Goal: Information Seeking & Learning: Learn about a topic

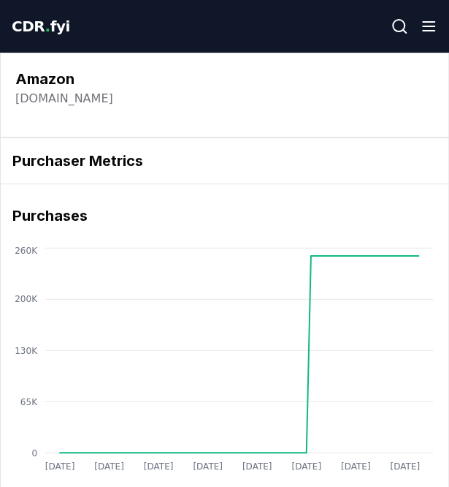
click at [37, 33] on span "CDR . fyi" at bounding box center [41, 27] width 58 height 18
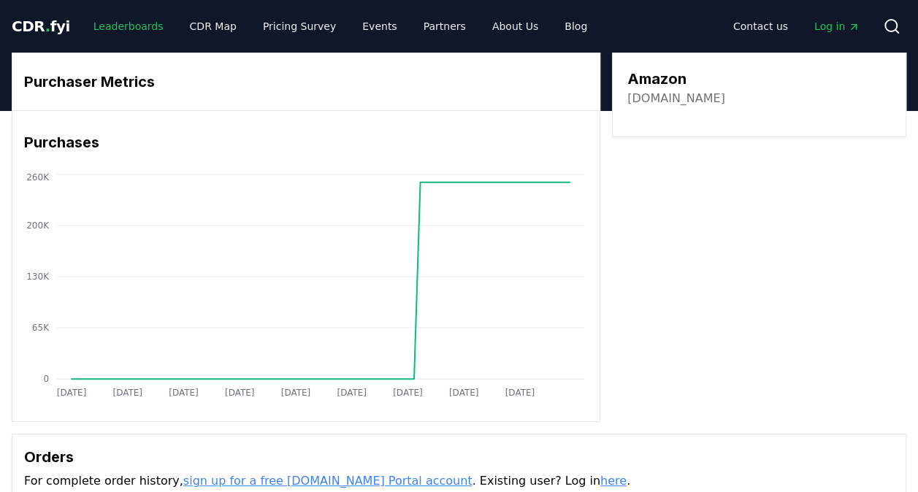
click at [105, 29] on link "Leaderboards" at bounding box center [129, 26] width 94 height 26
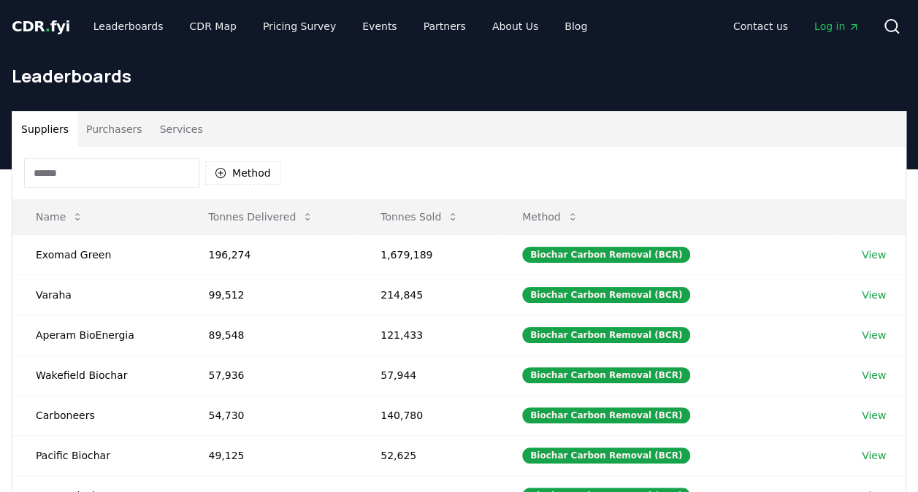
click at [110, 123] on button "Purchasers" at bounding box center [114, 129] width 74 height 35
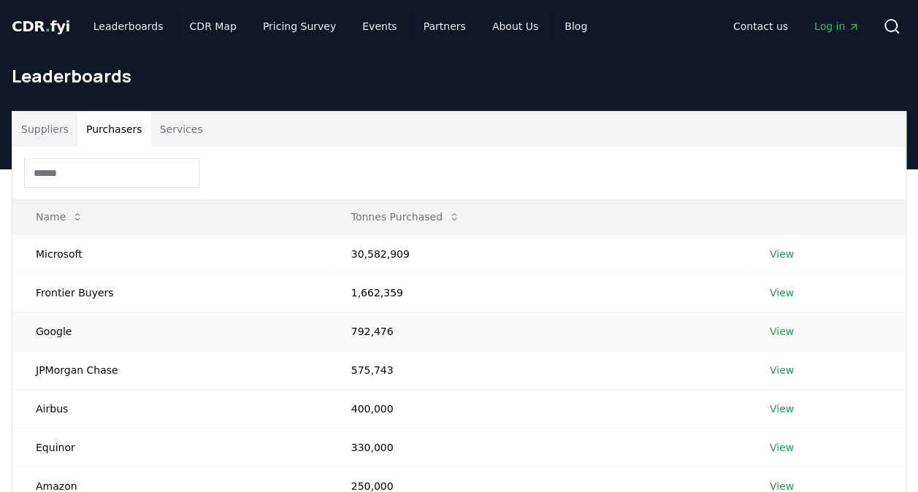
click at [449, 333] on link "View" at bounding box center [782, 331] width 24 height 15
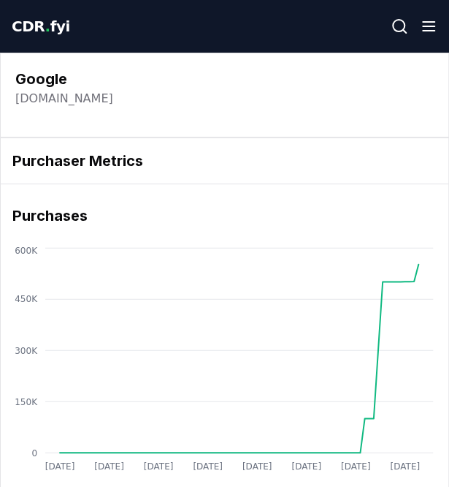
click at [32, 35] on span "CDR . fyi" at bounding box center [41, 27] width 58 height 18
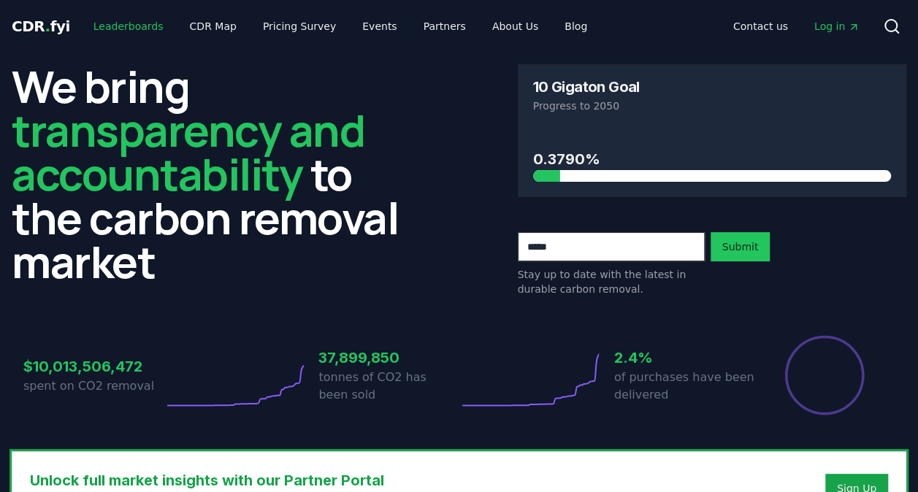
click at [117, 29] on link "Leaderboards" at bounding box center [129, 26] width 94 height 26
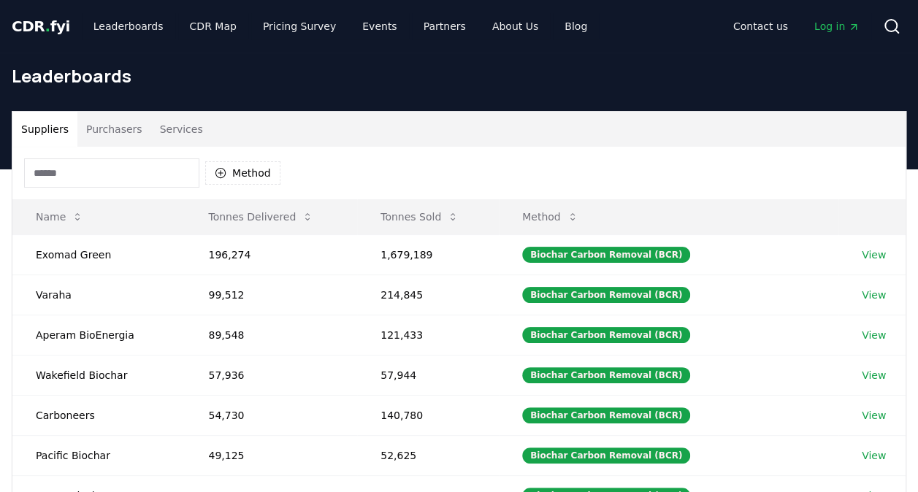
click at [102, 130] on button "Purchasers" at bounding box center [114, 129] width 74 height 35
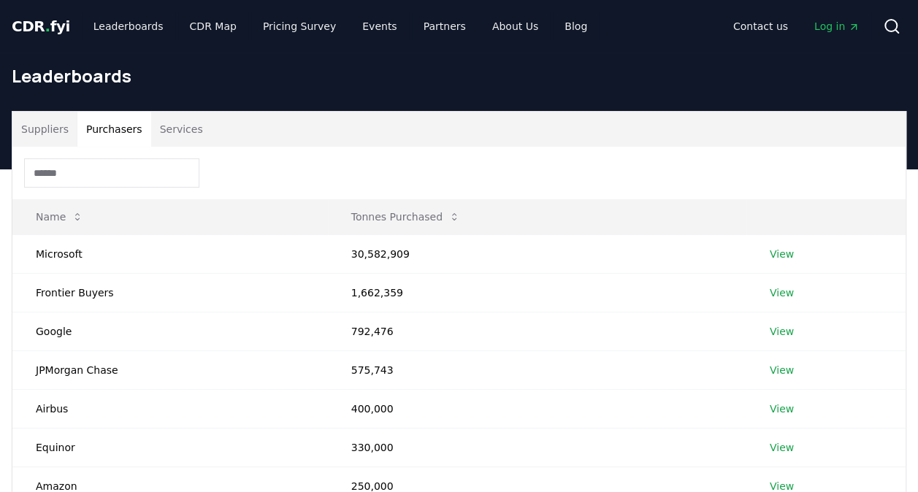
click at [114, 170] on input at bounding box center [111, 173] width 175 height 29
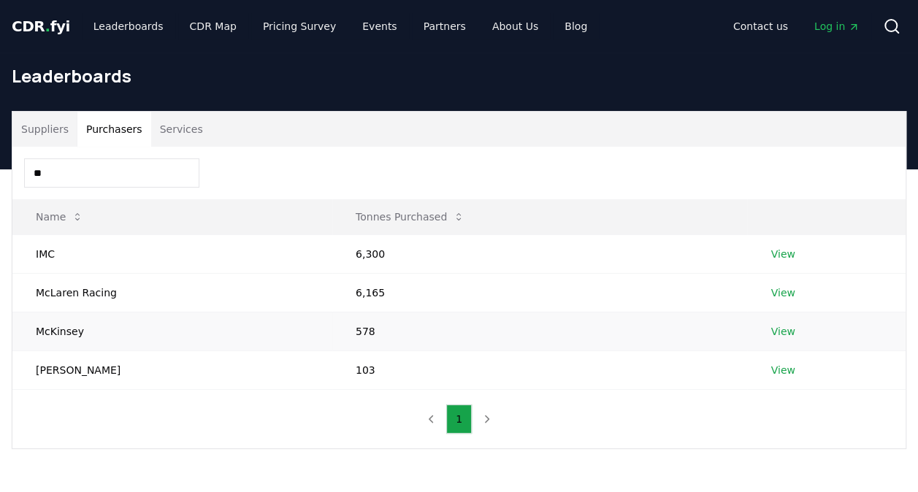
type input "**"
click at [64, 324] on td "McKinsey" at bounding box center [172, 331] width 320 height 39
click at [780, 329] on link "View" at bounding box center [783, 331] width 24 height 15
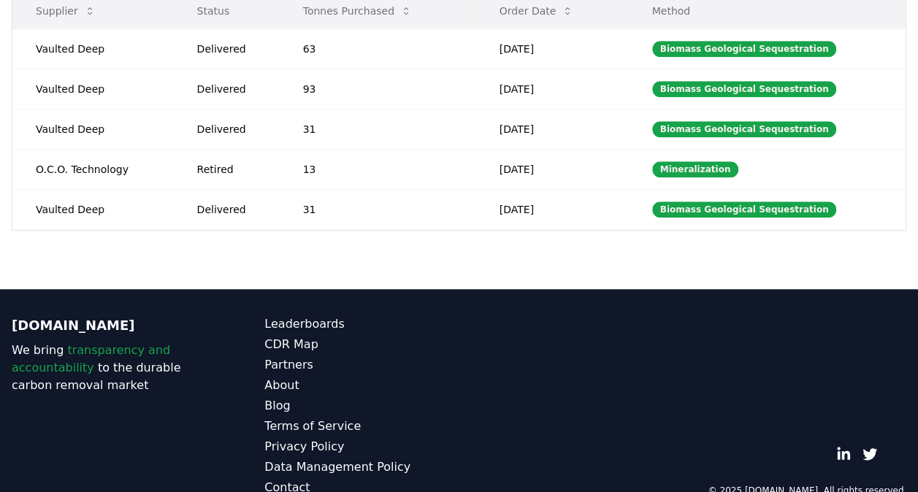
scroll to position [507, 0]
